Goal: Navigation & Orientation: Find specific page/section

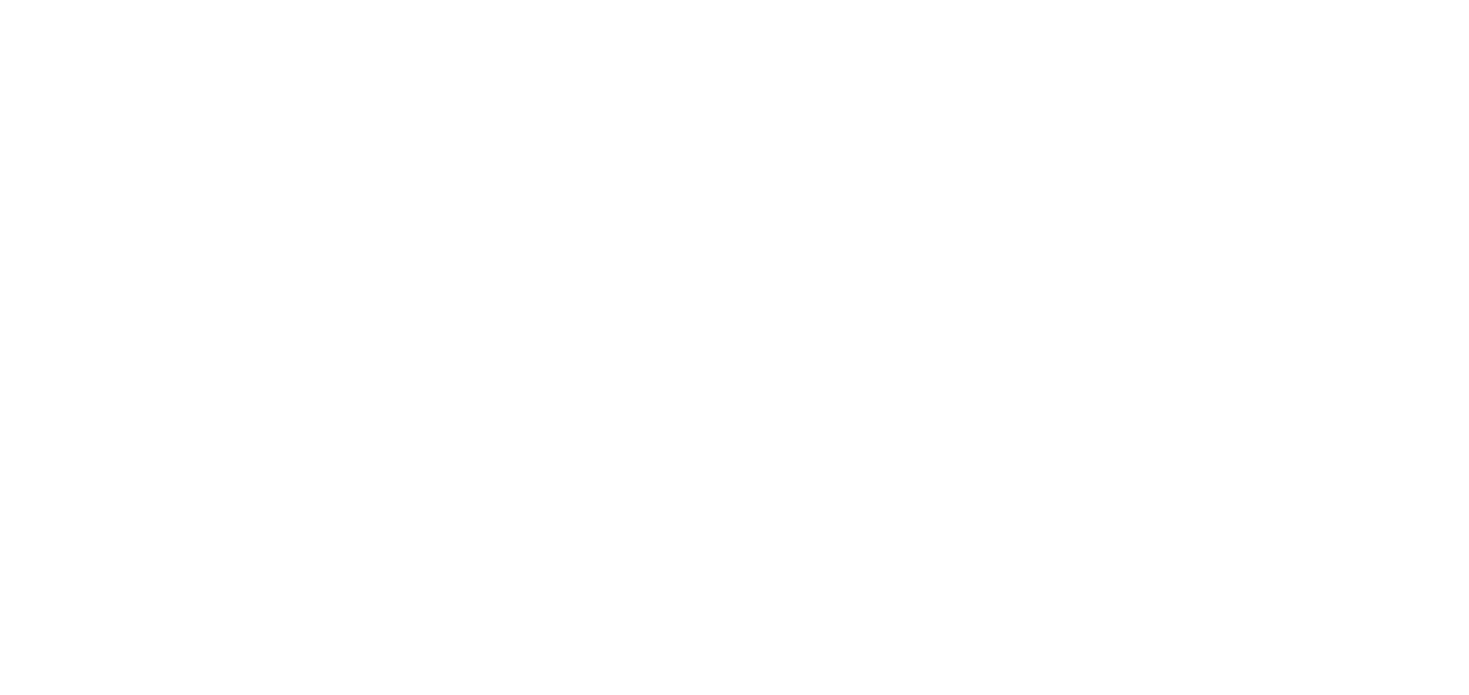
click at [1457, 112] on div at bounding box center [734, 347] width 1469 height 695
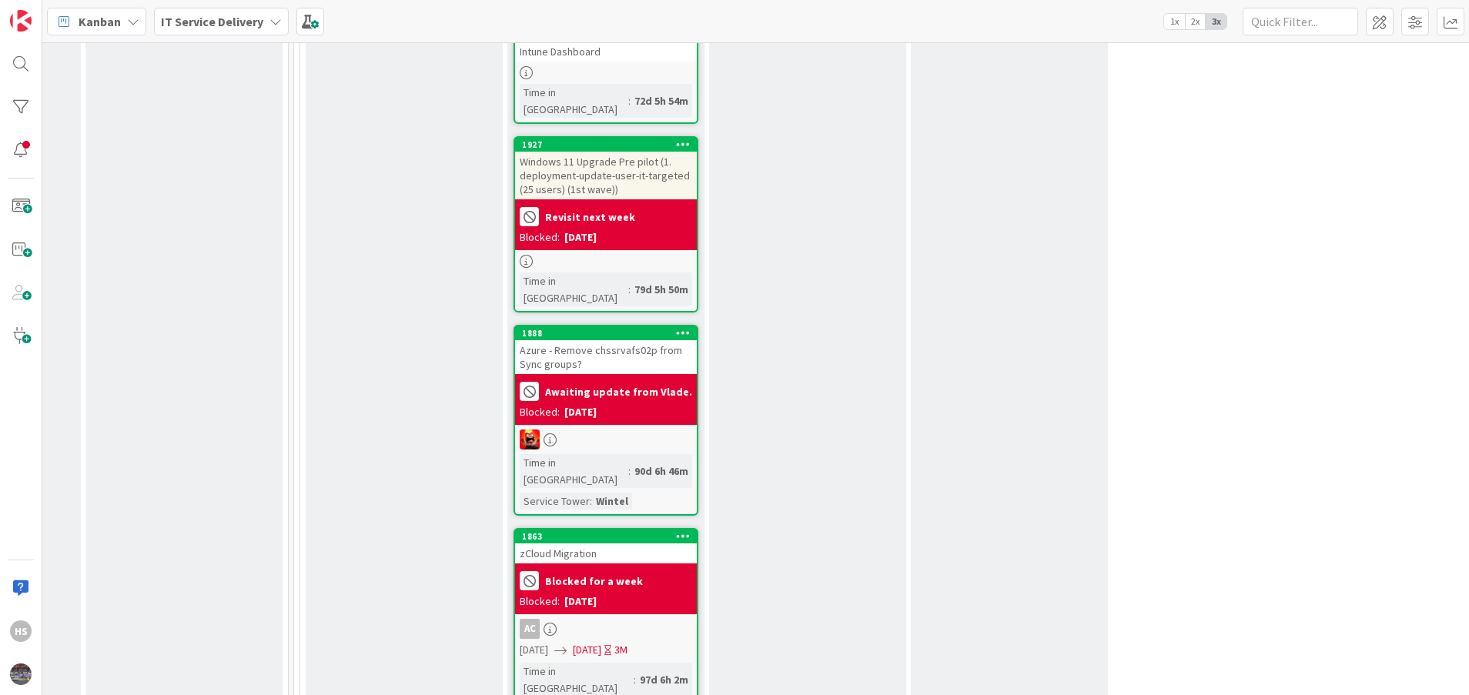
scroll to position [3481, 775]
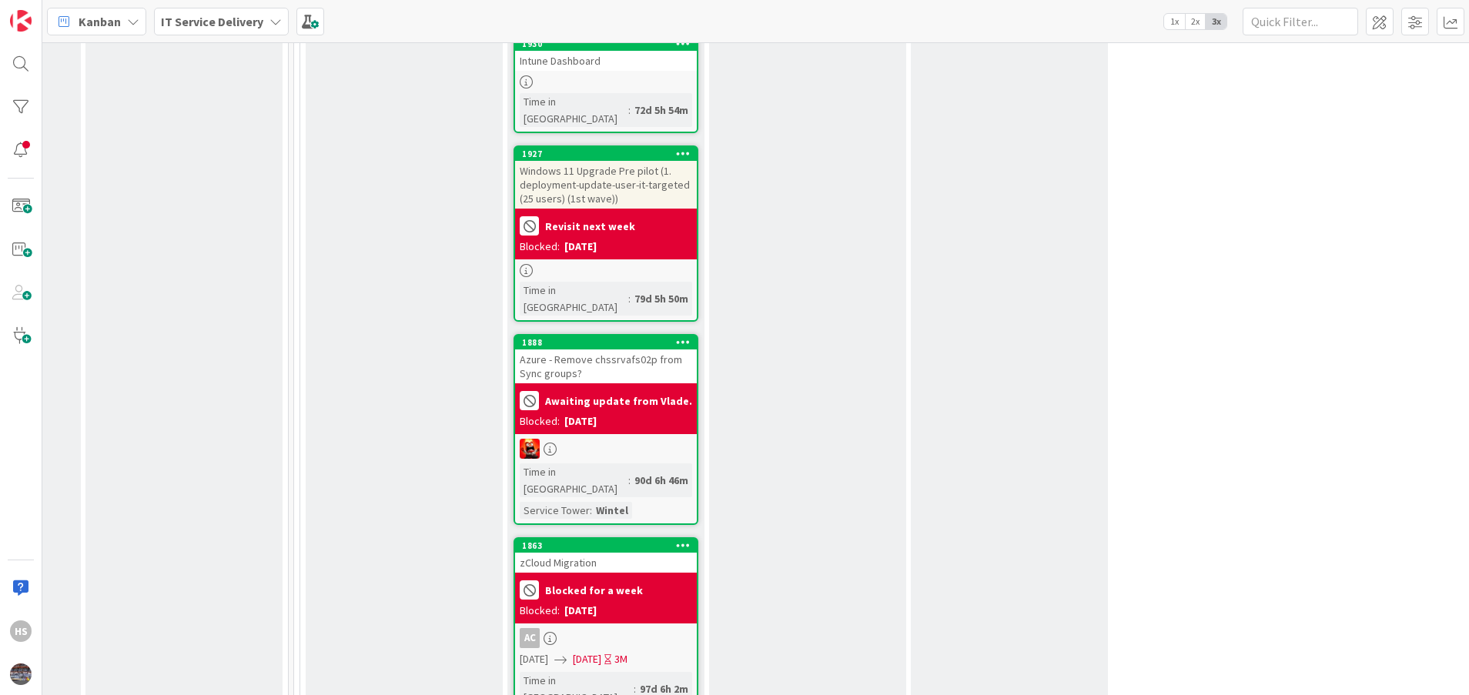
click at [581, 628] on div "AC" at bounding box center [606, 638] width 182 height 20
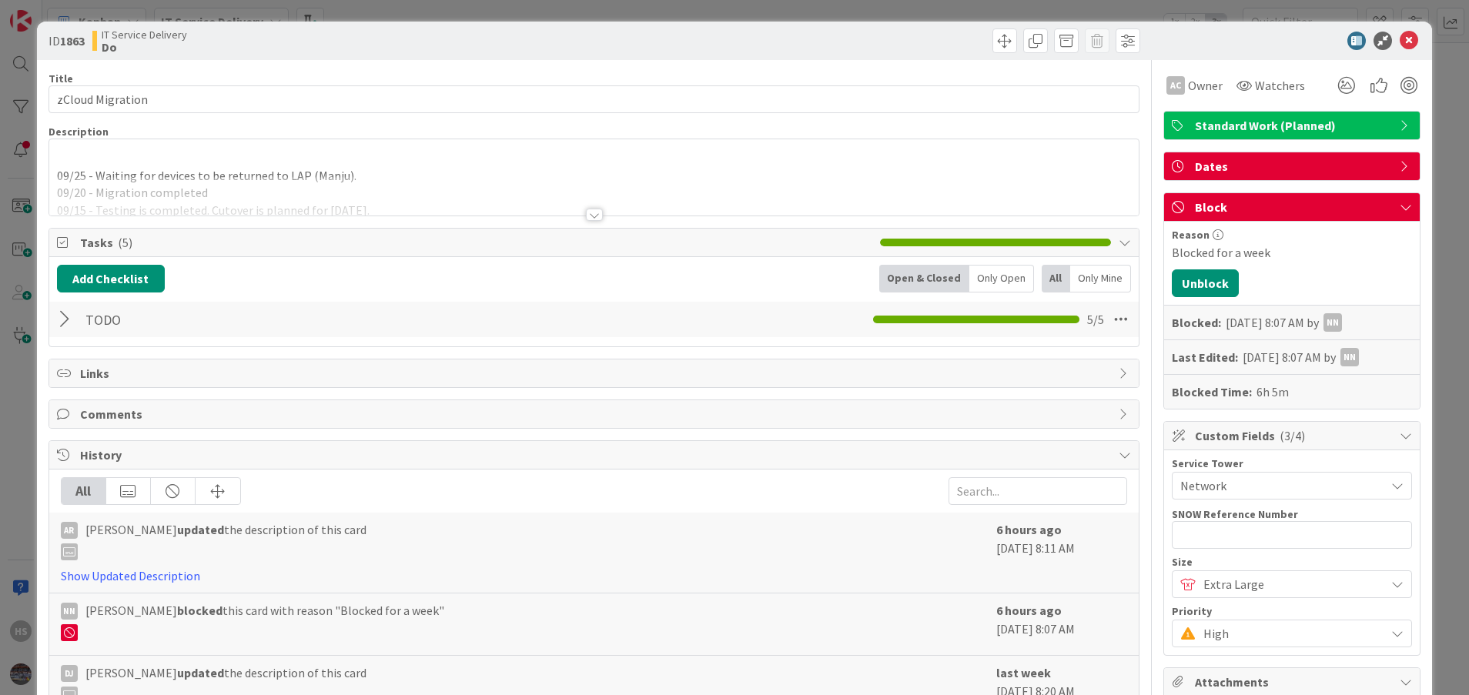
click at [578, 207] on div at bounding box center [594, 195] width 1090 height 39
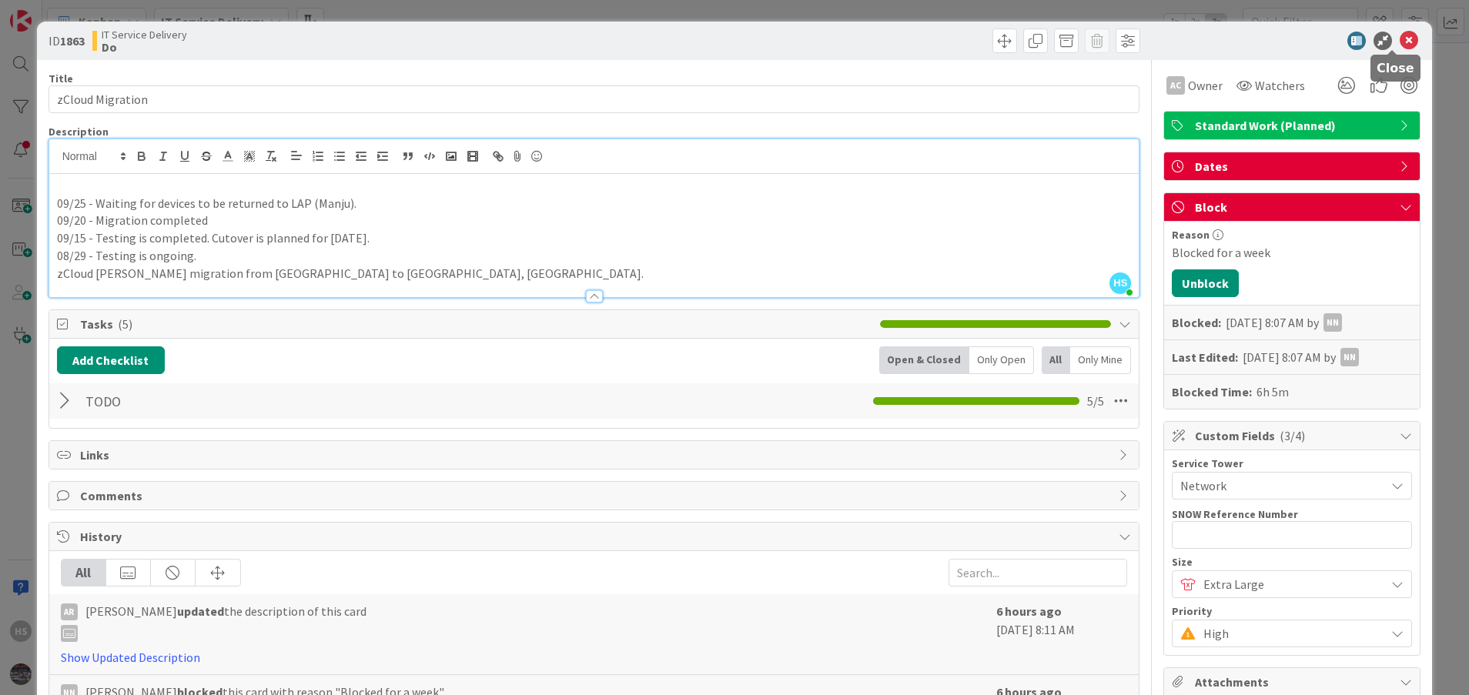
click at [1400, 38] on icon at bounding box center [1409, 41] width 18 height 18
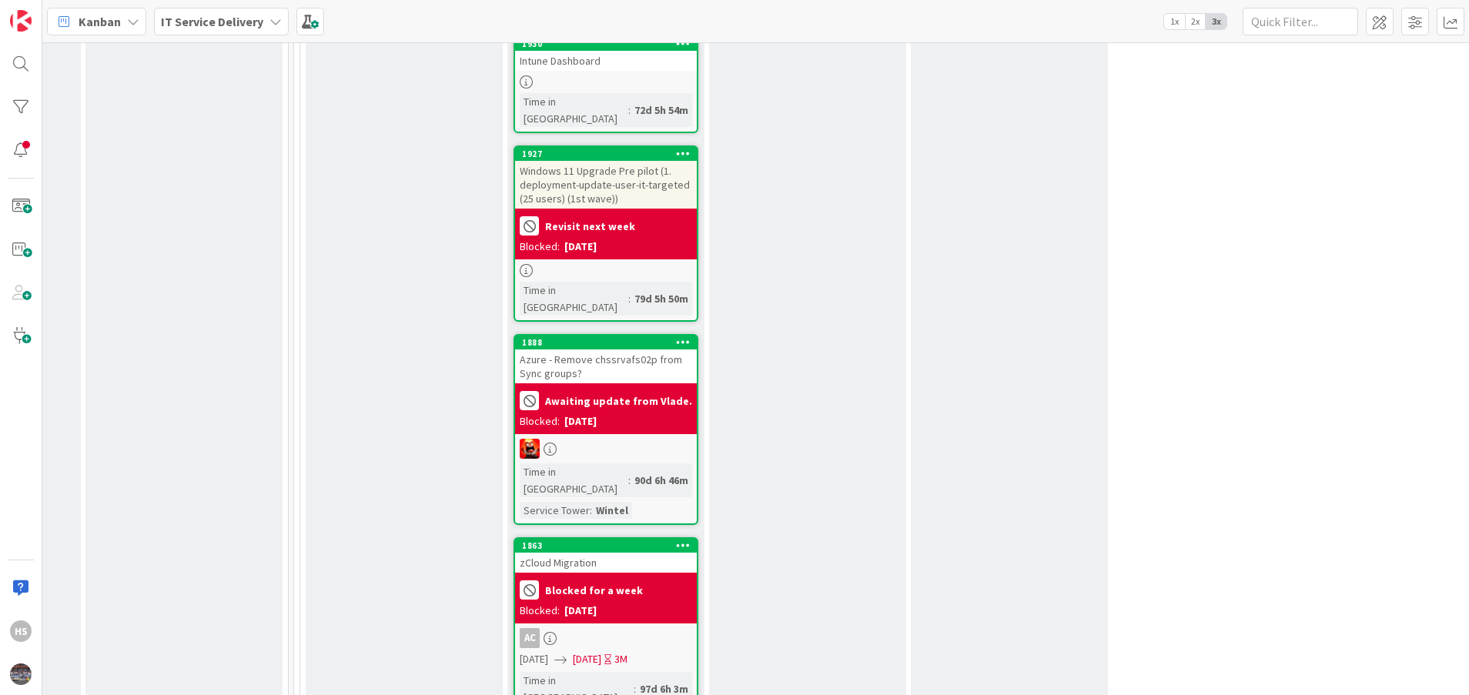
click at [226, 28] on b "IT Service Delivery" at bounding box center [212, 21] width 102 height 15
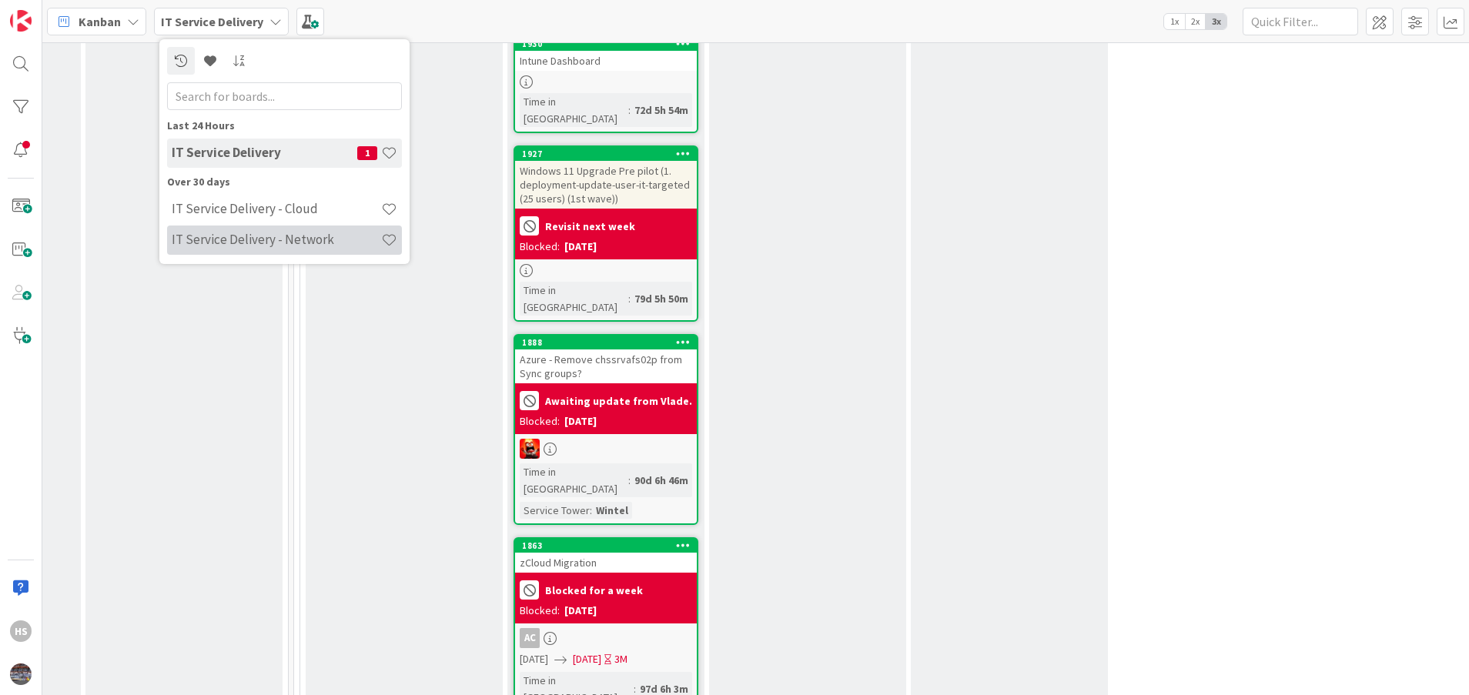
click at [266, 248] on div "IT Service Delivery - Network" at bounding box center [284, 240] width 235 height 29
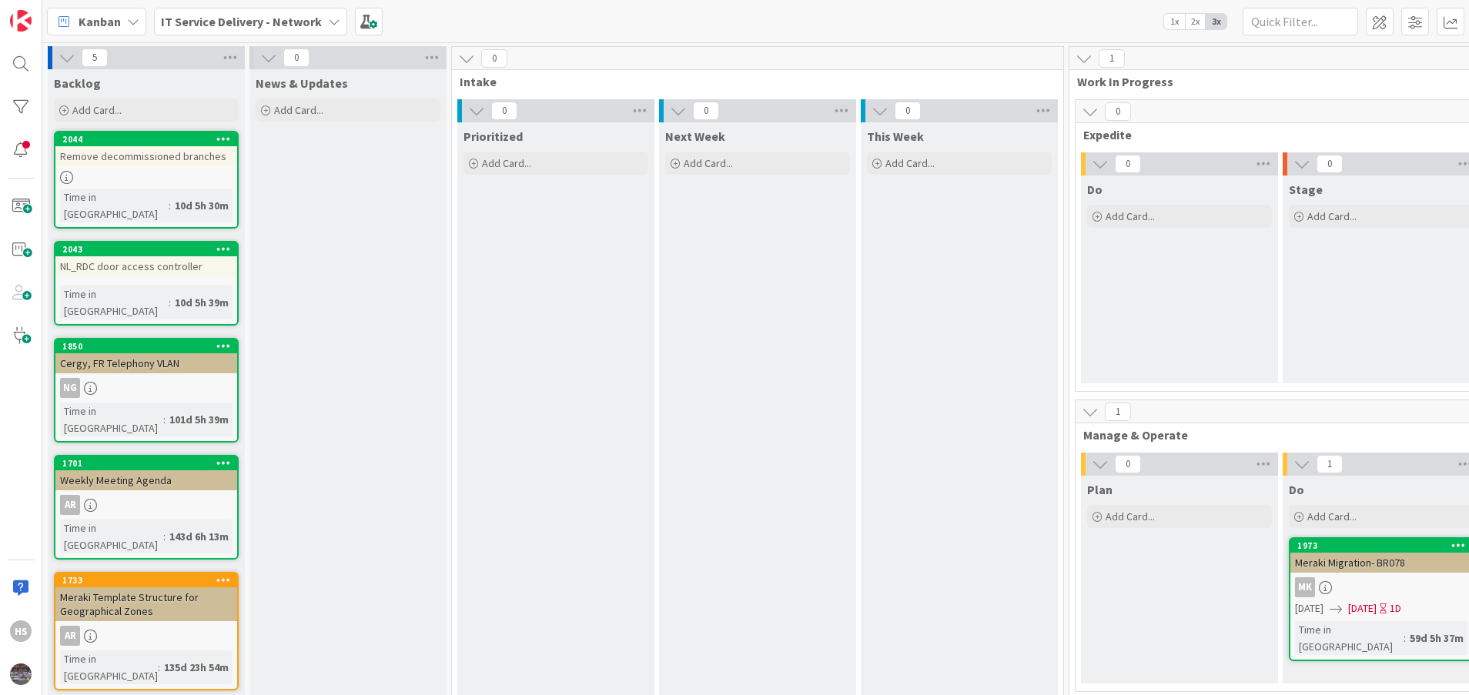
click at [144, 159] on div "Remove decommissioned branches" at bounding box center [146, 156] width 182 height 20
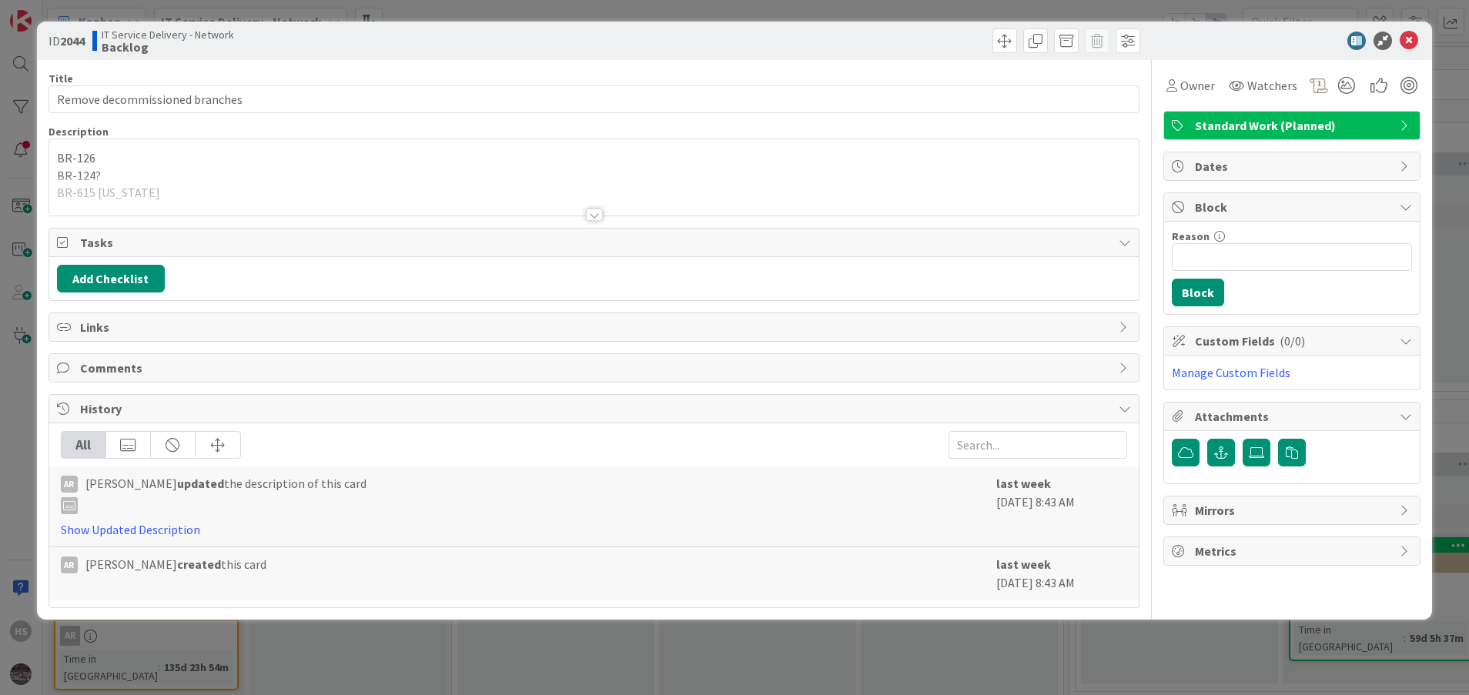
click at [588, 209] on div at bounding box center [594, 215] width 17 height 12
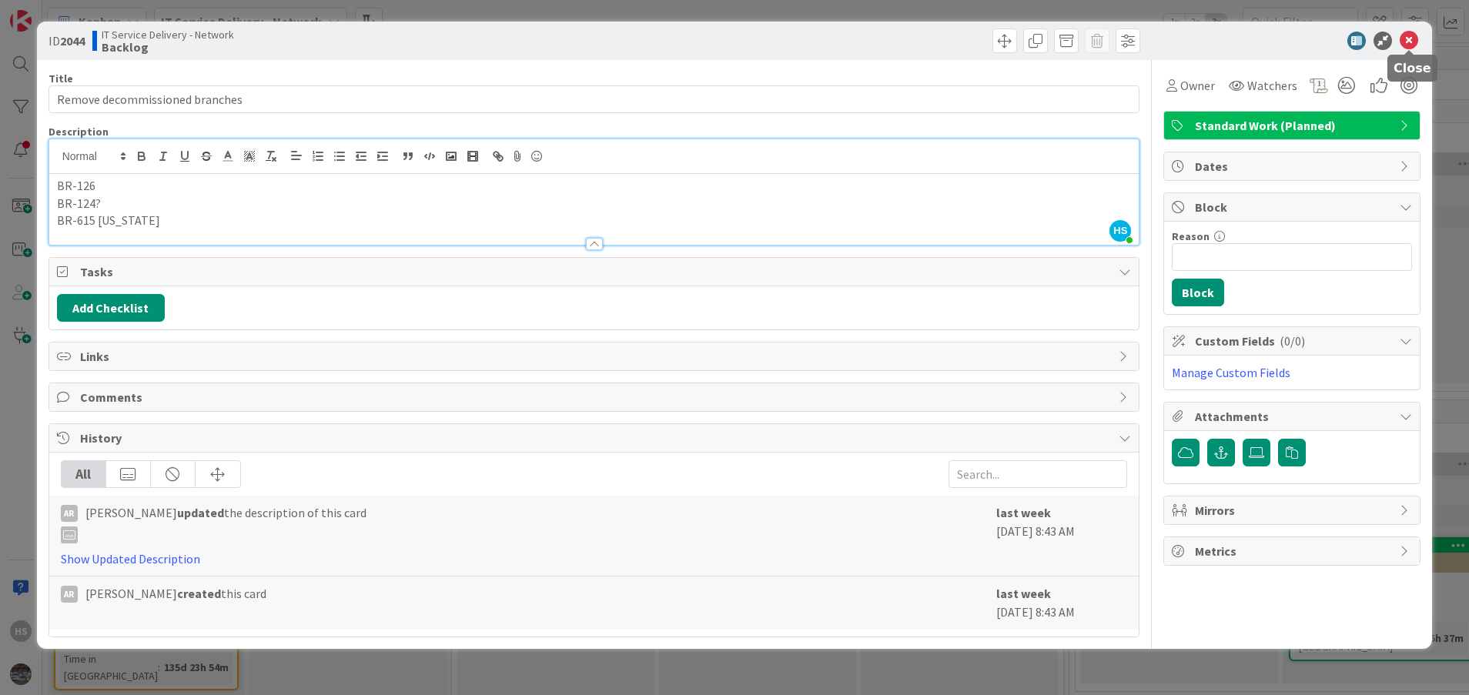
click at [1411, 35] on icon at bounding box center [1409, 41] width 18 height 18
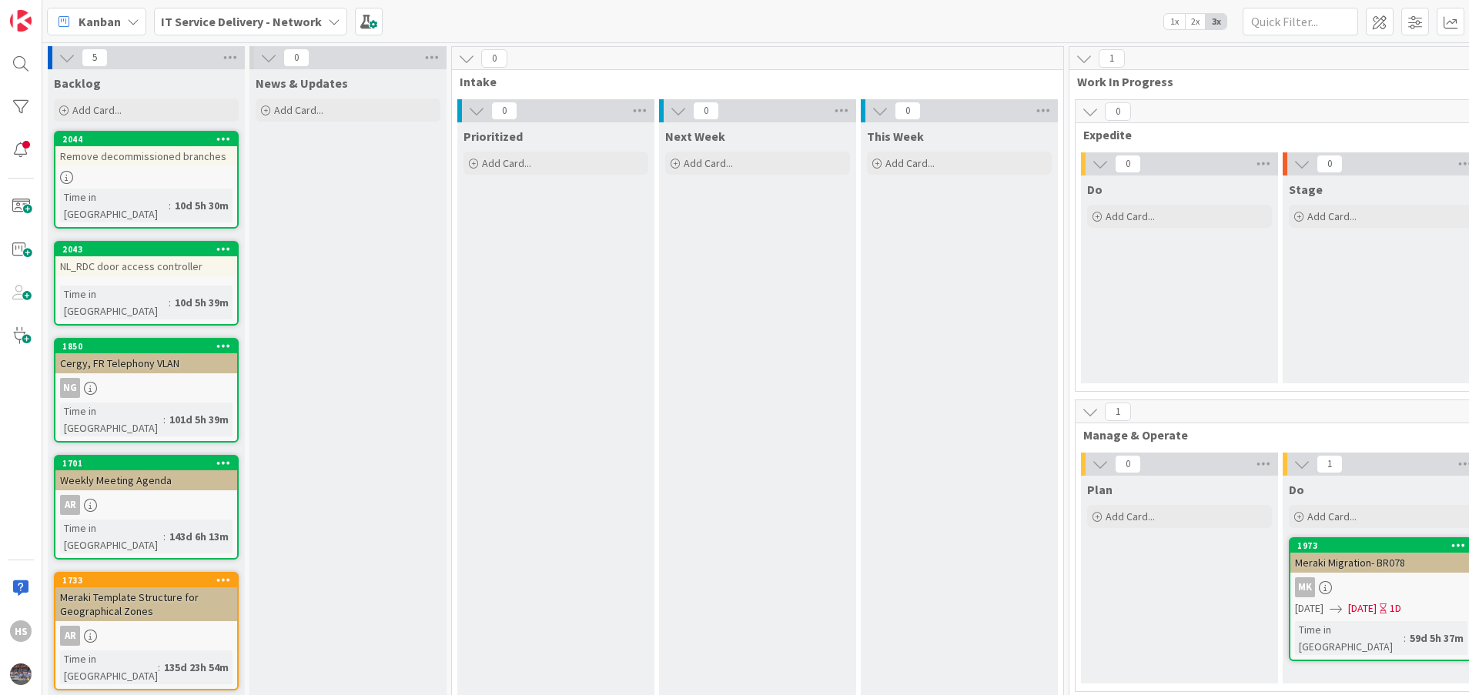
click at [154, 455] on div "1701 Weekly Meeting Agenda AR Time in [GEOGRAPHIC_DATA] : 143d 6h 13m" at bounding box center [146, 507] width 185 height 105
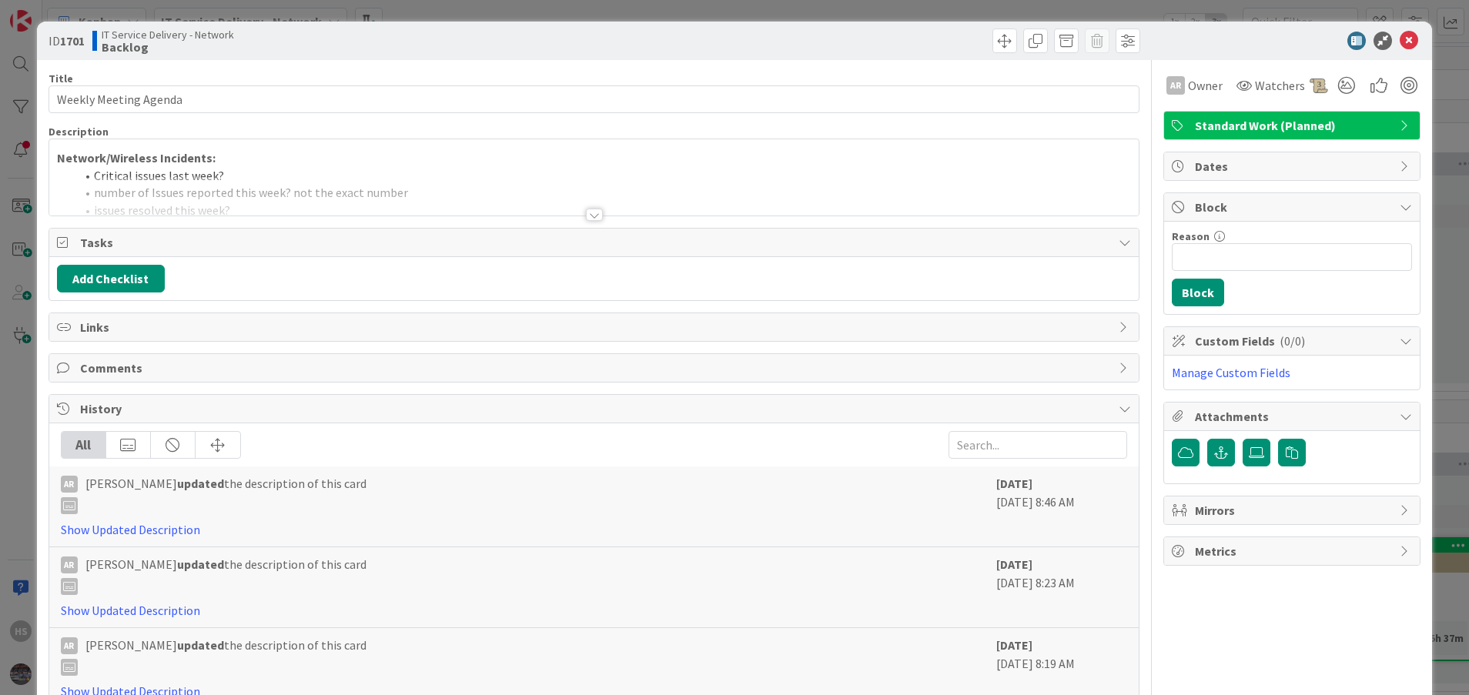
click at [572, 209] on div at bounding box center [594, 195] width 1090 height 39
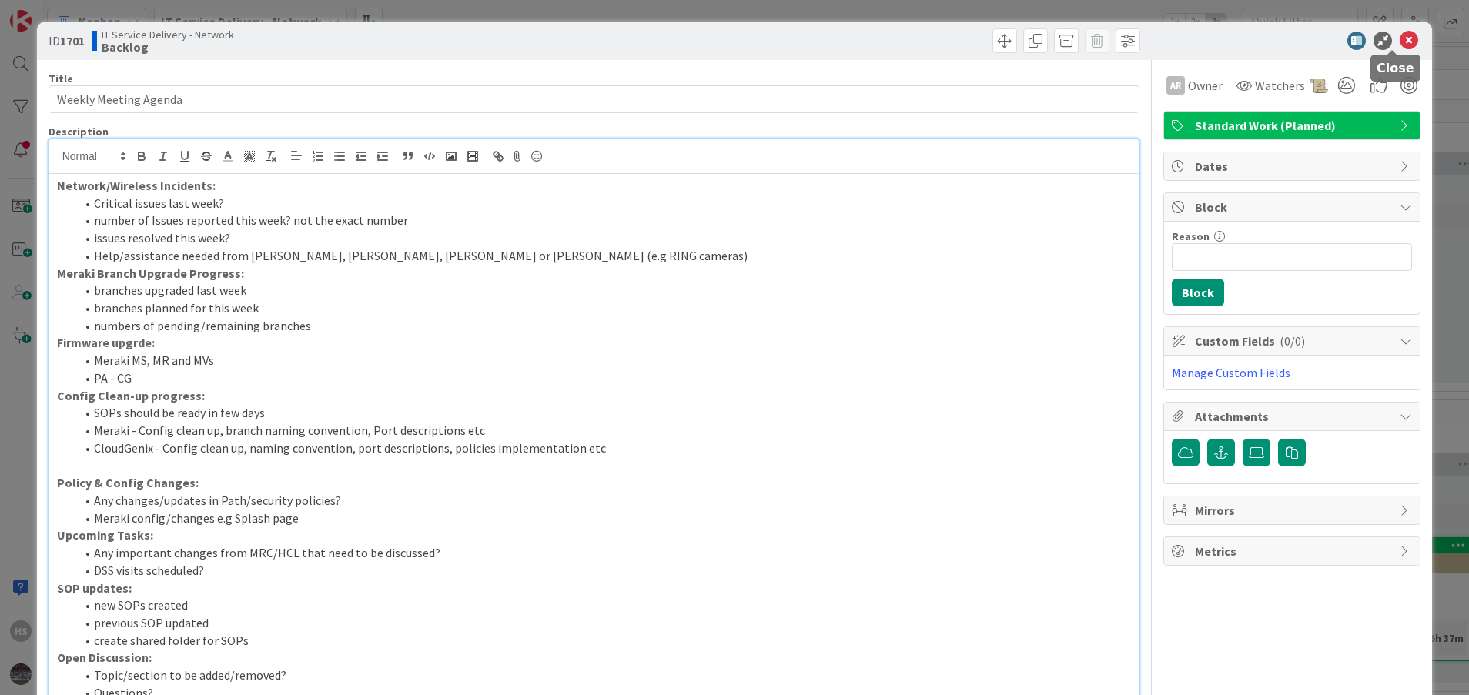
click at [1400, 38] on icon at bounding box center [1409, 41] width 18 height 18
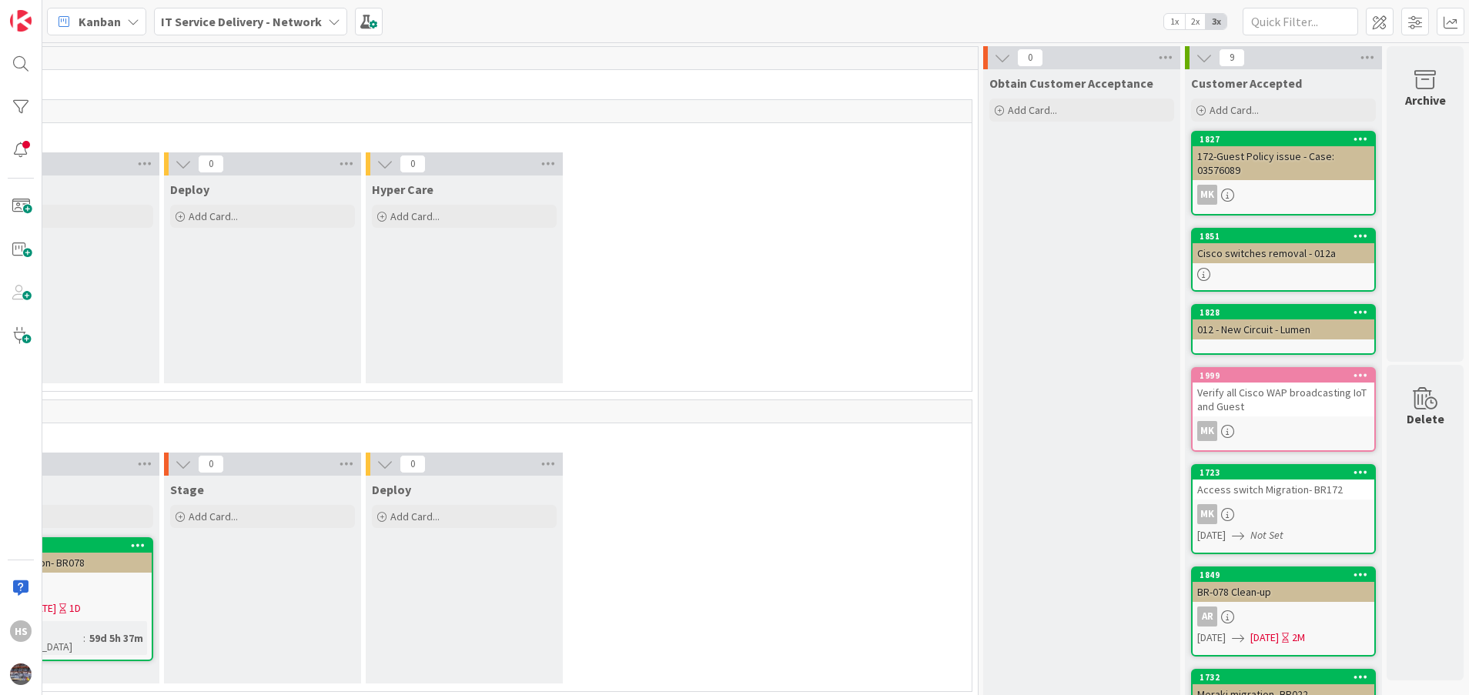
scroll to position [0, 105]
